Goal: Navigation & Orientation: Find specific page/section

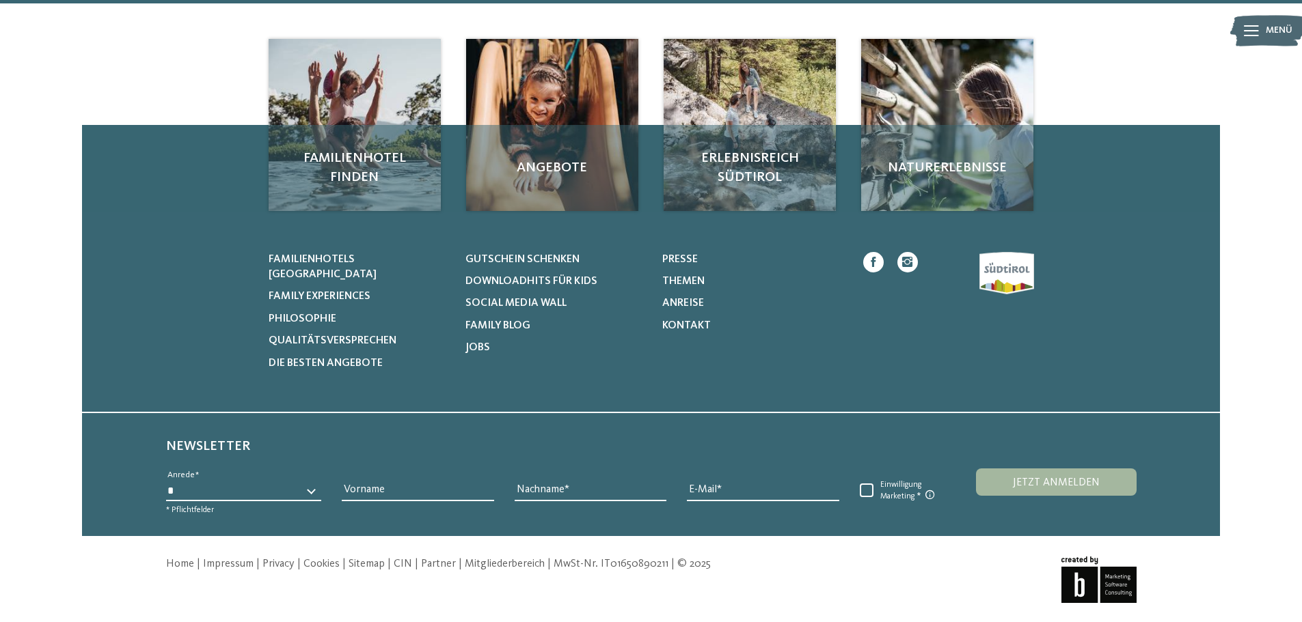
scroll to position [4213, 0]
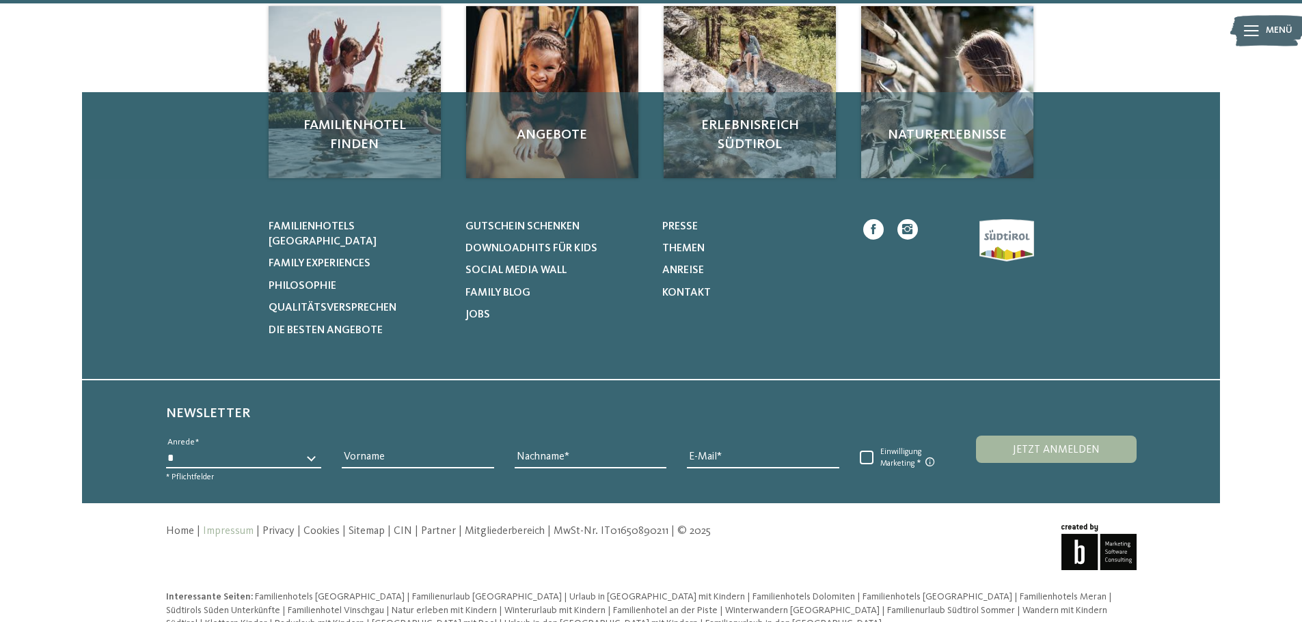
click at [232, 526] on link "Impressum" at bounding box center [228, 531] width 51 height 11
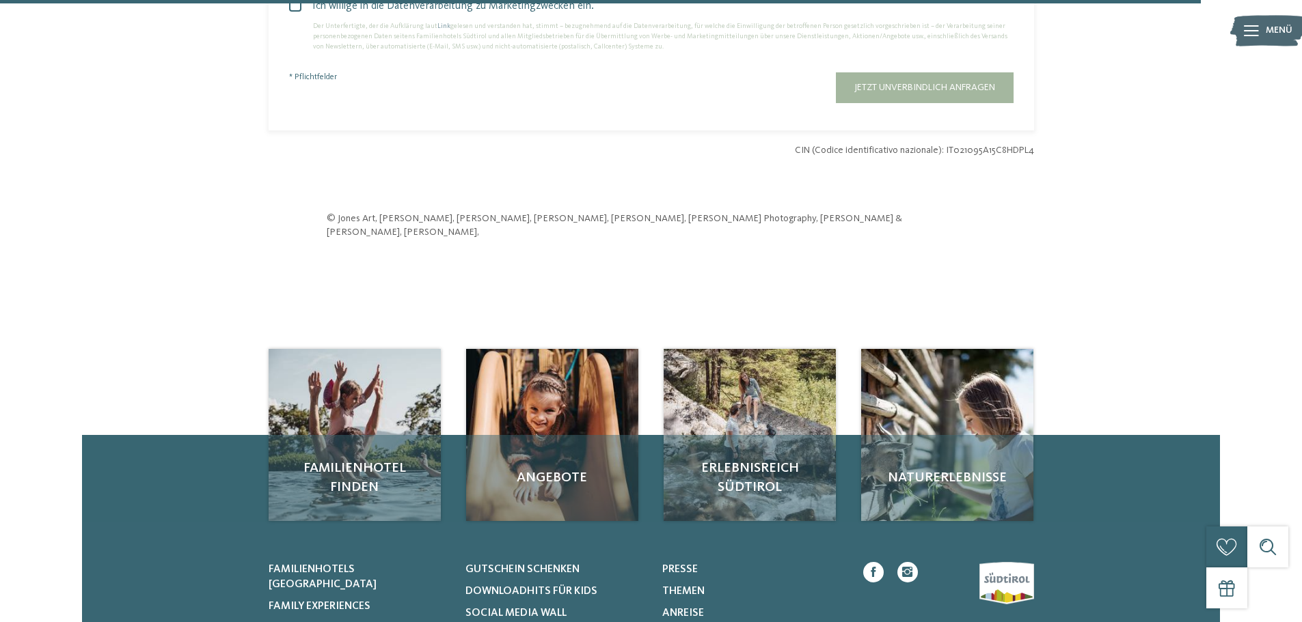
scroll to position [3869, 0]
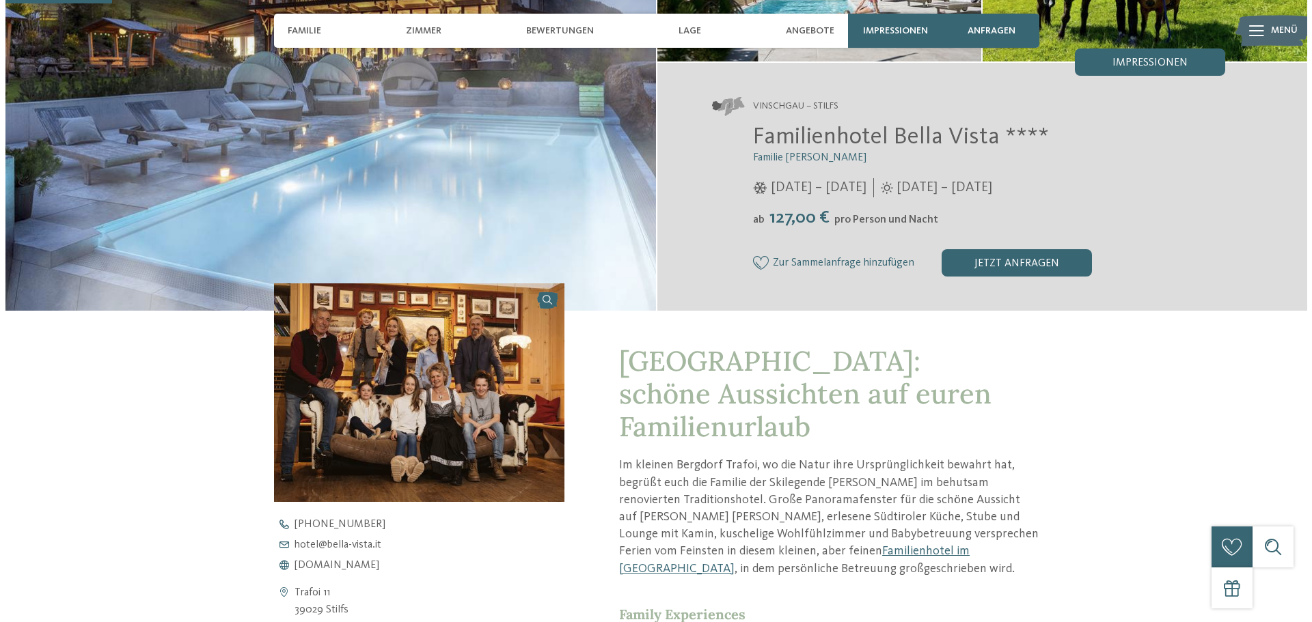
scroll to position [342, 0]
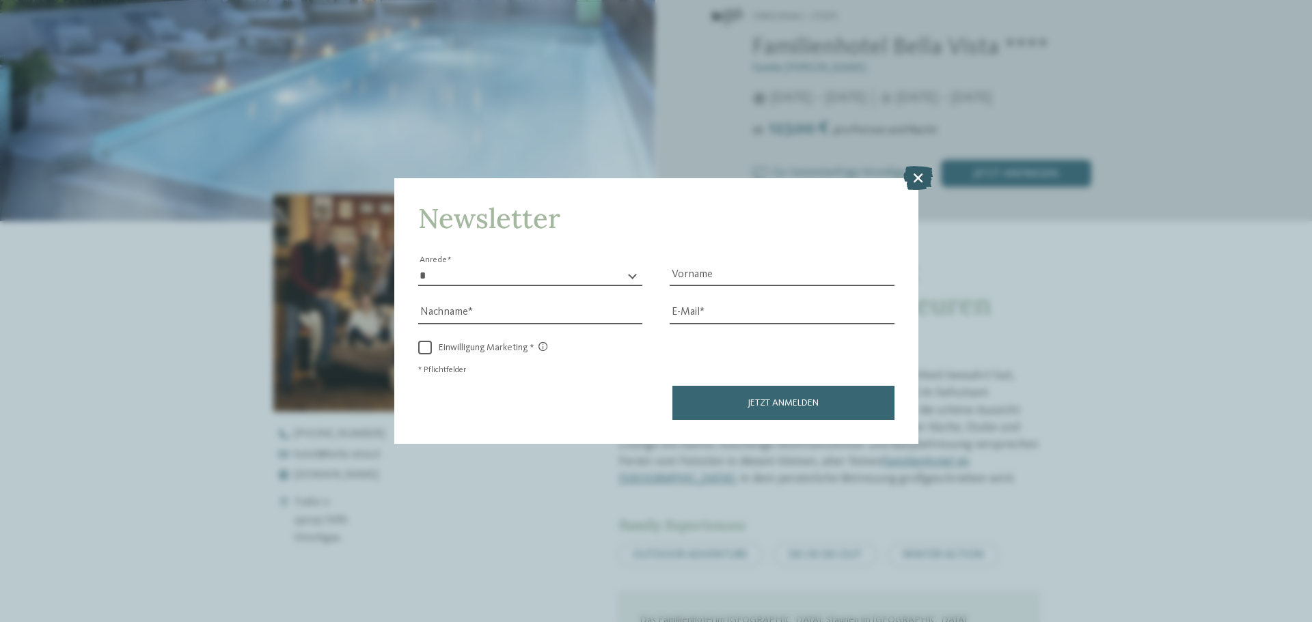
click at [915, 178] on icon at bounding box center [917, 178] width 29 height 24
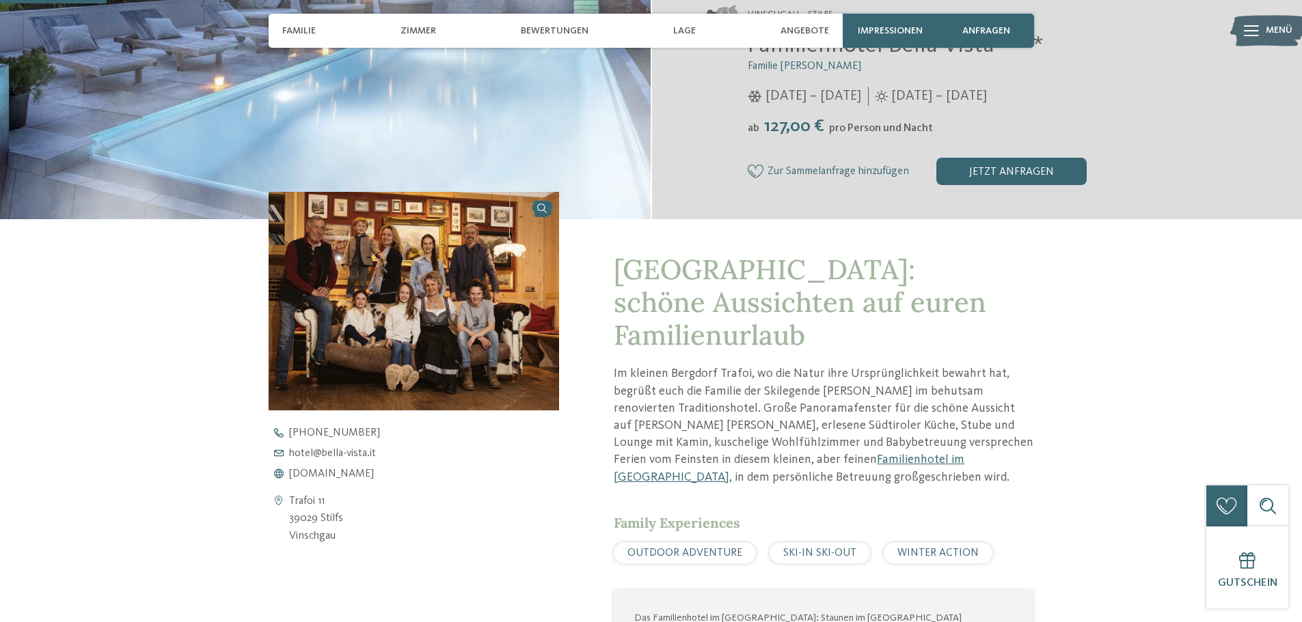
click at [385, 269] on img at bounding box center [414, 301] width 291 height 218
